Goal: Find specific page/section: Find specific page/section

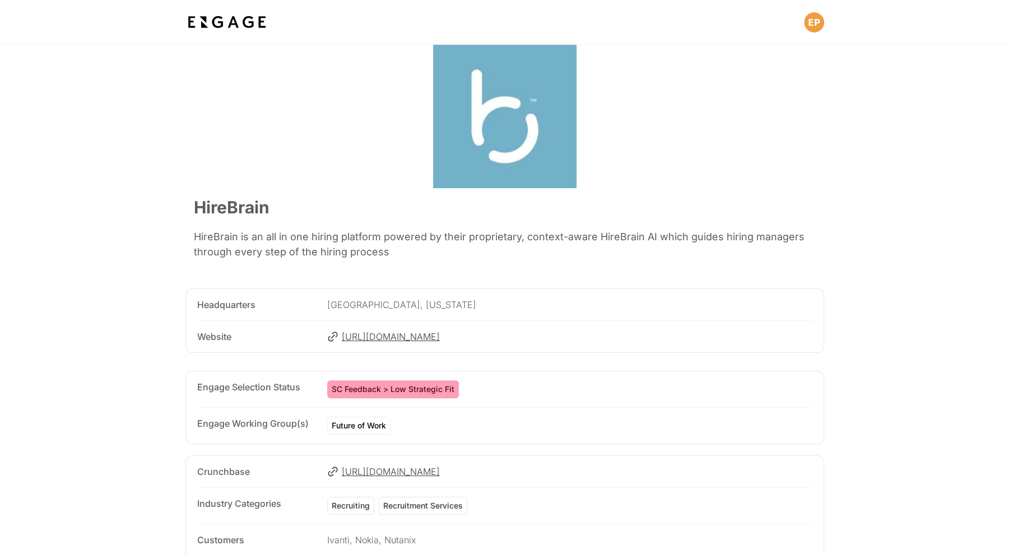
click at [610, 171] on div at bounding box center [505, 119] width 622 height 148
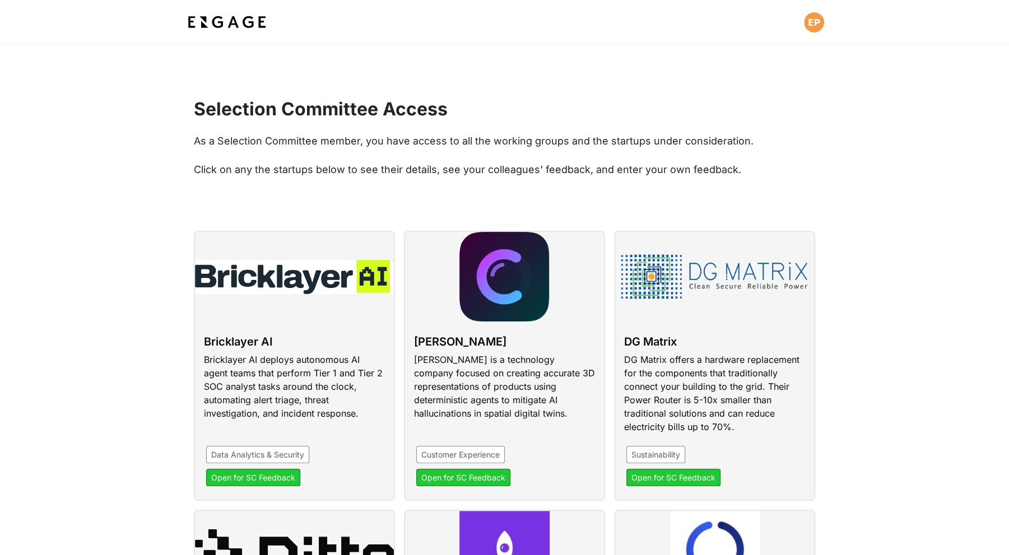
scroll to position [56, 0]
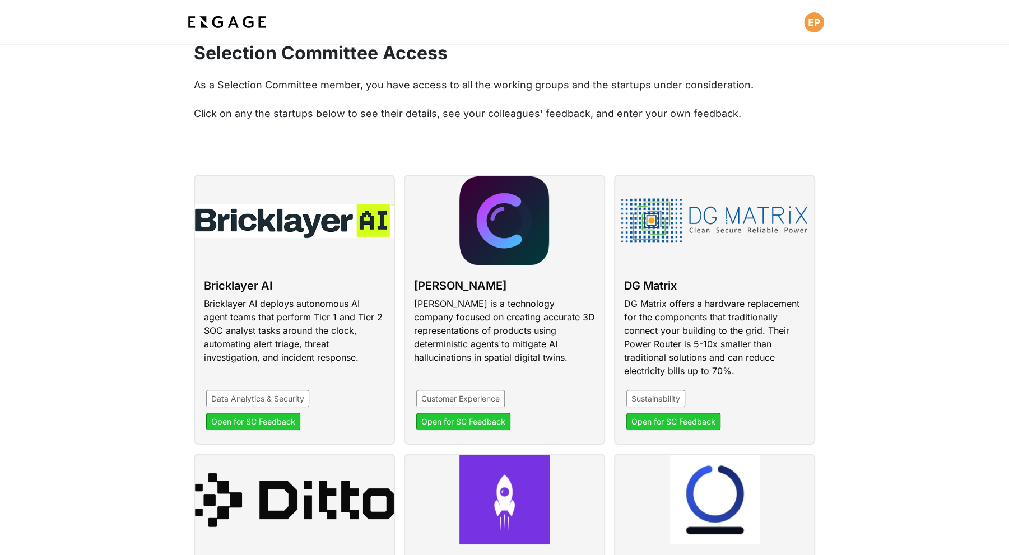
click at [821, 118] on div "Selection Committee Access As a Selection Committee member, you have access to …" at bounding box center [504, 82] width 639 height 78
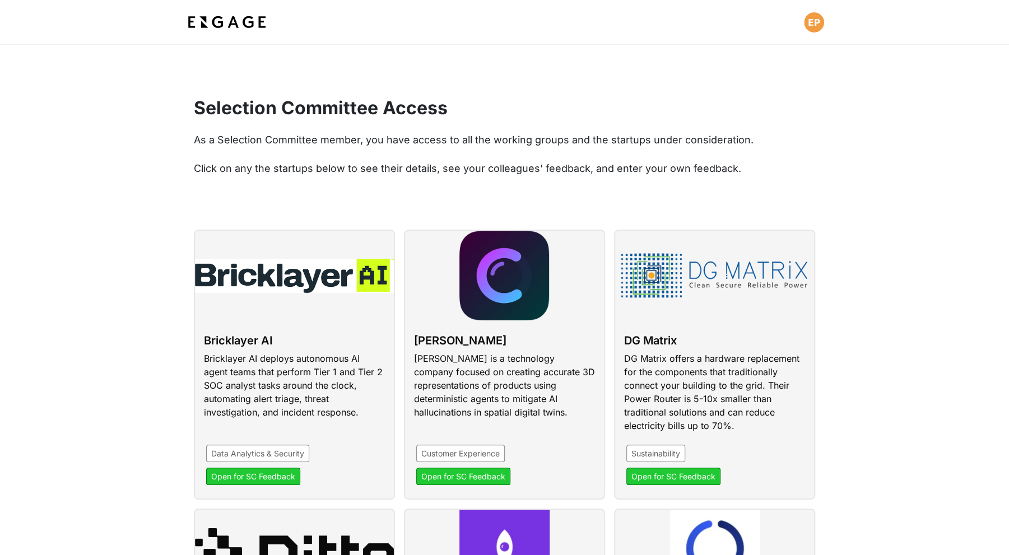
scroll to position [0, 0]
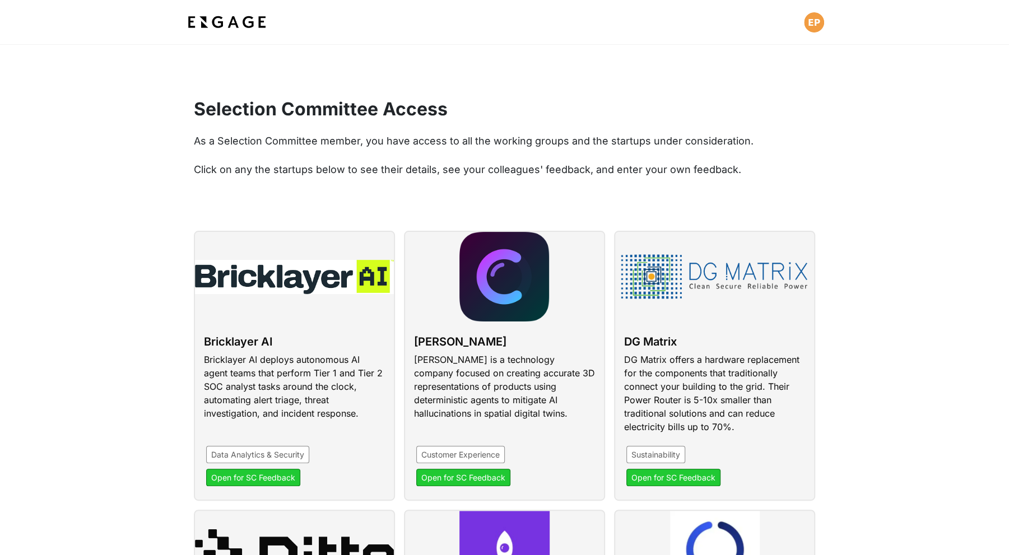
click at [577, 137] on span "As a Selection Committee member, you have access to all the working groups and …" at bounding box center [474, 141] width 560 height 12
click at [231, 476] on link at bounding box center [294, 366] width 201 height 270
